Goal: Task Accomplishment & Management: Manage account settings

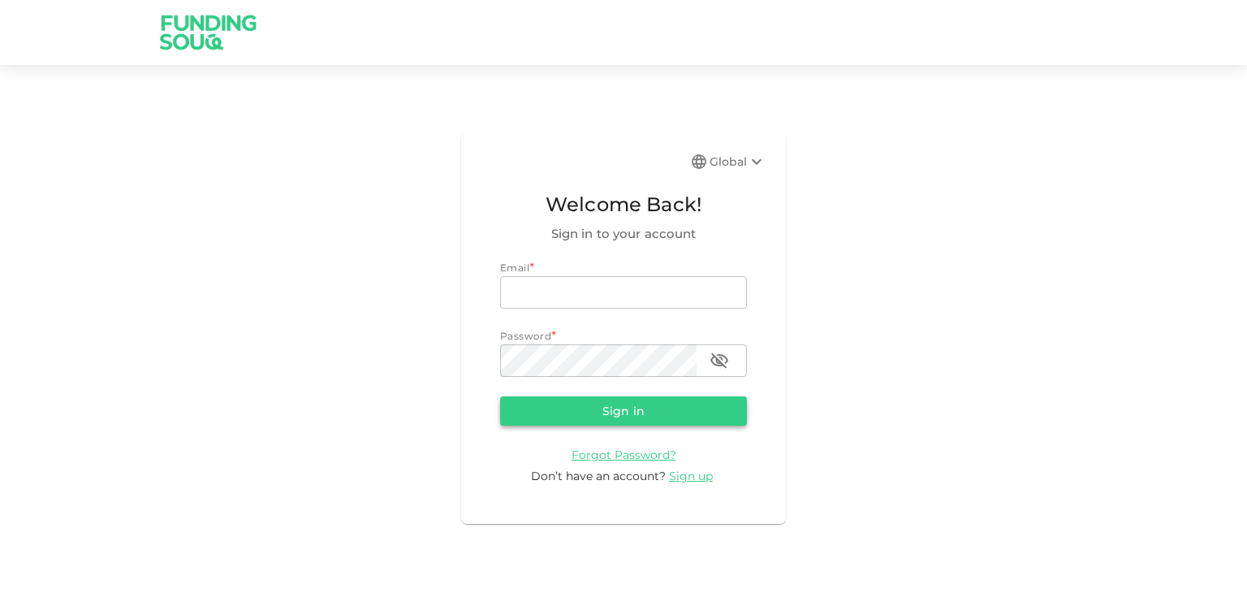
type input "[EMAIL_ADDRESS][DOMAIN_NAME]"
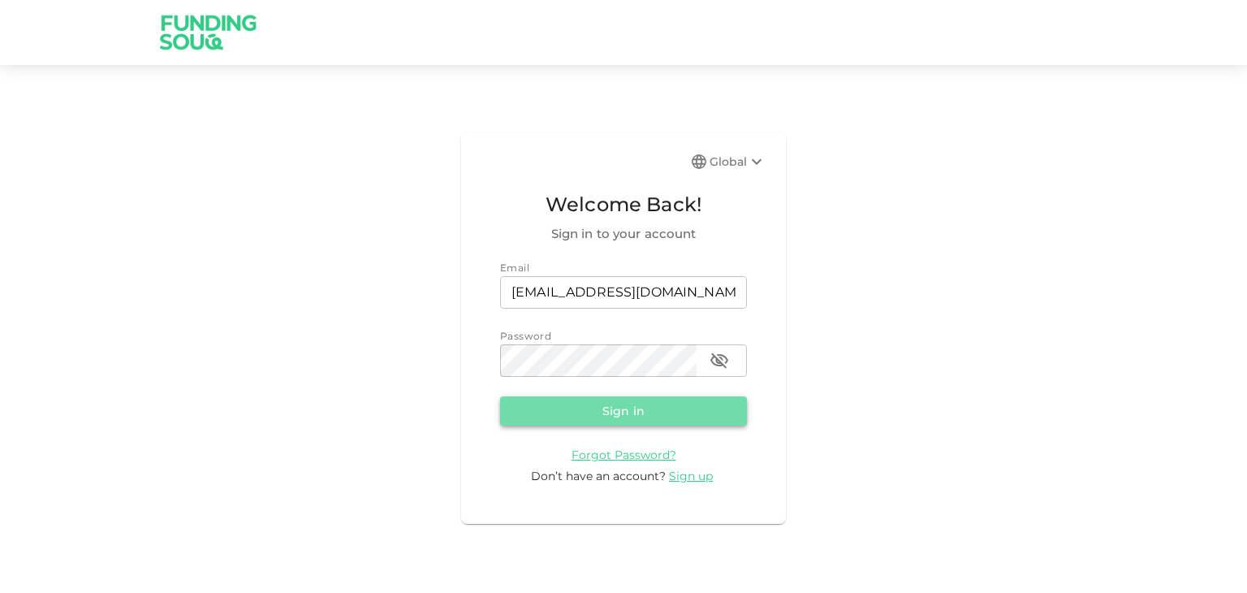
click at [632, 418] on button "Sign in" at bounding box center [623, 410] width 247 height 29
